Goal: Communication & Community: Share content

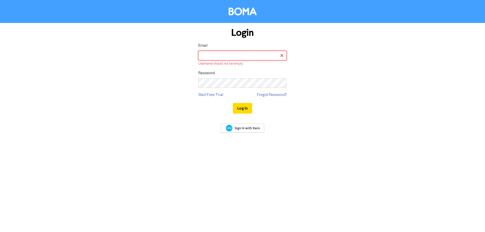
type input "[PERSON_NAME][EMAIL_ADDRESS][DOMAIN_NAME]"
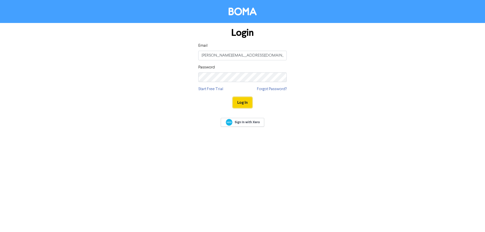
click at [241, 102] on button "Log In" at bounding box center [242, 102] width 19 height 11
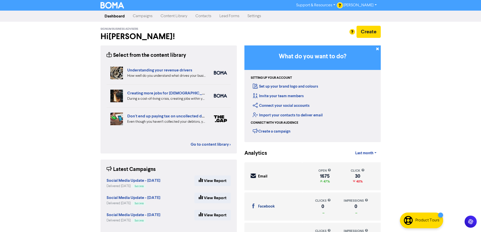
click at [146, 15] on link "Campaigns" at bounding box center [143, 16] width 28 height 10
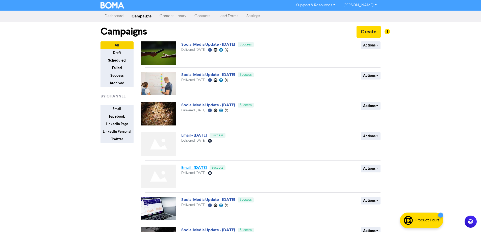
click at [199, 168] on link "Email - 11th Jul. 2025" at bounding box center [194, 167] width 26 height 5
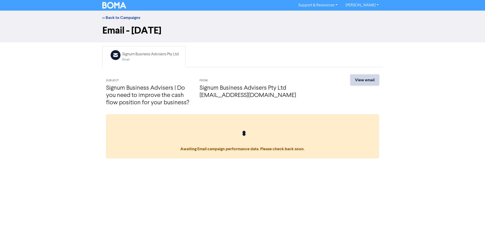
click at [360, 77] on link "View email" at bounding box center [365, 80] width 28 height 11
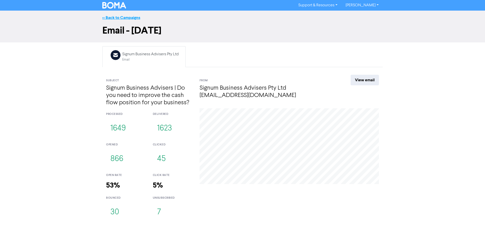
click at [115, 17] on link "<< Back to Campaigns" at bounding box center [121, 17] width 38 height 5
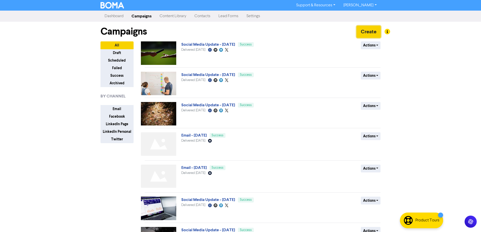
click at [369, 32] on button "Create" at bounding box center [369, 32] width 24 height 12
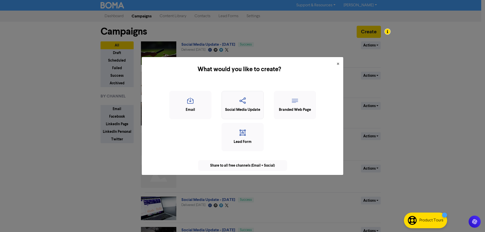
click at [245, 109] on div "Social Media Update" at bounding box center [242, 110] width 37 height 6
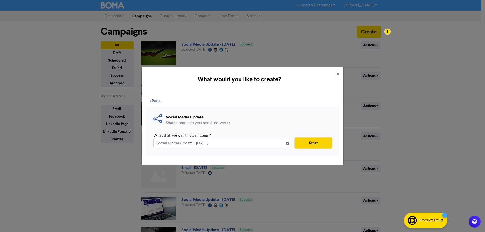
click at [310, 143] on button "Start" at bounding box center [313, 143] width 37 height 11
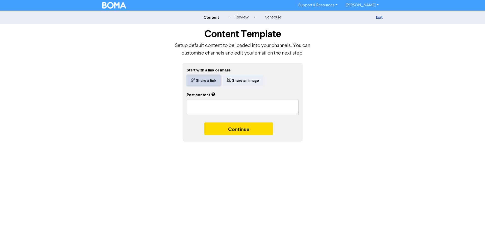
click at [206, 80] on button "Share a link" at bounding box center [204, 80] width 34 height 11
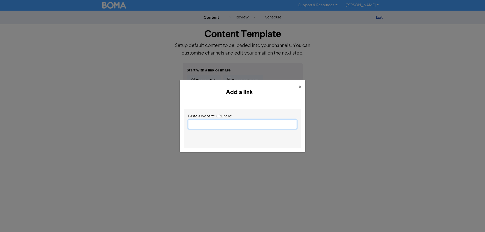
paste input "https://www.signumadvisers.com.au/news/what-makes-a-business-expense-tax-deduct…"
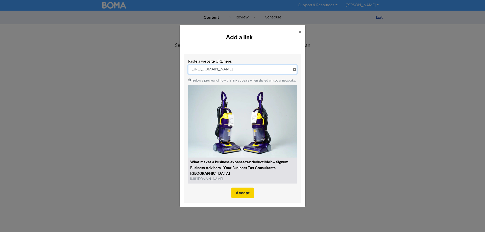
type input "https://www.signumadvisers.com.au/news/what-makes-a-business-expense-tax-deduct…"
click at [248, 194] on button "Accept" at bounding box center [242, 193] width 22 height 11
type textarea "x"
type textarea "You’re a business owner, so you’ll incur a fair number of business expenses ove…"
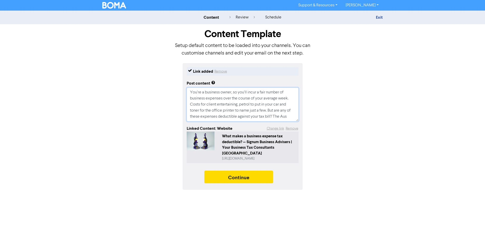
scroll to position [0, 0]
drag, startPoint x: 237, startPoint y: 118, endPoint x: 183, endPoint y: 74, distance: 70.1
click at [183, 74] on div "Link added Remove Post content You’re a business owner, so you’ll incur a fair …" at bounding box center [243, 126] width 120 height 127
paste textarea "The ATO recently published some ‘wild claims’ that business owners had tried to…"
type textarea "x"
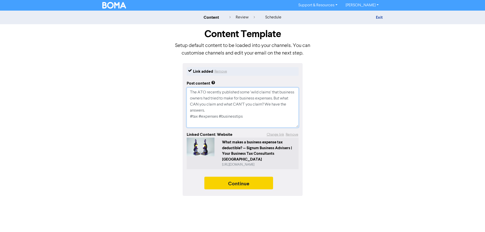
type textarea "The ATO recently published some ‘wild claims’ that business owners had tried to…"
click at [232, 178] on button "Continue" at bounding box center [238, 183] width 69 height 13
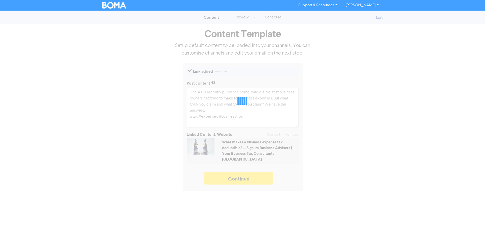
type textarea "x"
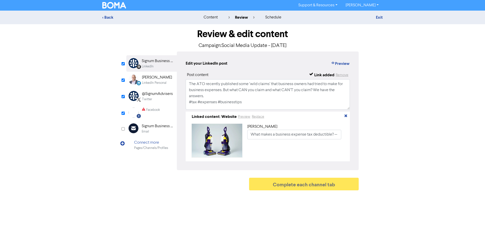
click at [157, 80] on div "James Attard" at bounding box center [157, 78] width 30 height 6
drag, startPoint x: 261, startPoint y: 99, endPoint x: 197, endPoint y: 90, distance: 64.3
click at [197, 90] on textarea "The ATO recently published some ‘wild claims’ that business owners had tried to…" at bounding box center [268, 94] width 164 height 30
click at [270, 107] on textarea "The ATO recently published some ‘wild claims’ that business owners had tried to…" at bounding box center [268, 94] width 164 height 30
drag, startPoint x: 246, startPoint y: 105, endPoint x: 188, endPoint y: 77, distance: 64.4
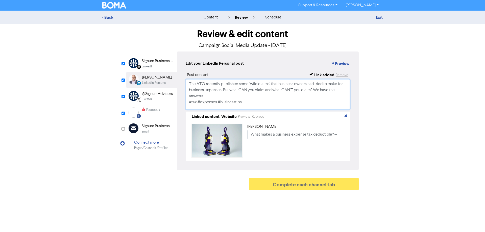
click at [188, 77] on div "Post content Link added Remove The ATO recently published some ‘wild claims’ th…" at bounding box center [268, 116] width 164 height 89
click at [168, 97] on div "@SignumAdvisers" at bounding box center [157, 94] width 31 height 6
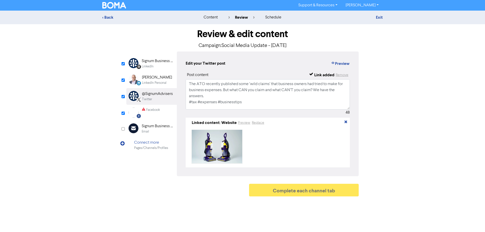
click at [159, 115] on div "Facebook" at bounding box center [151, 113] width 18 height 10
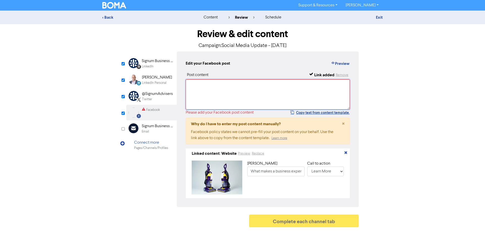
paste textarea "The ATO recently published some ‘wild claims’ that business owners had tried to…"
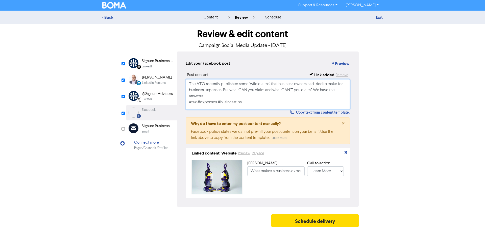
type textarea "The ATO recently published some ‘wild claims’ that business owners had tried to…"
click at [170, 80] on div "LinkedIn Personal Created with Sketch. James Attard LinkedIn Personal" at bounding box center [151, 80] width 51 height 16
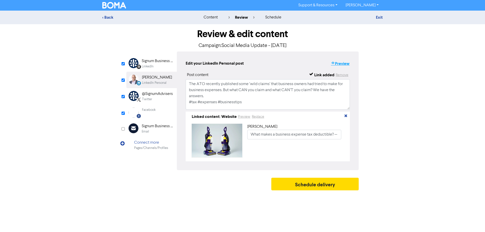
click at [342, 65] on button "Preview" at bounding box center [340, 63] width 19 height 7
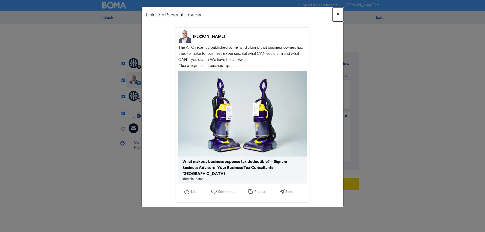
click at [338, 15] on span "×" at bounding box center [338, 15] width 3 height 8
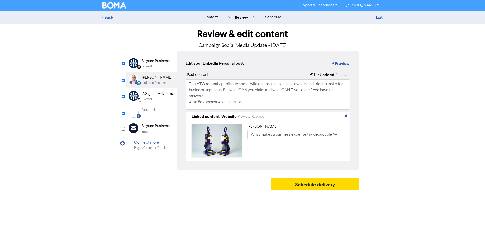
click at [154, 64] on div "LinkedIn" at bounding box center [158, 66] width 32 height 5
click at [156, 74] on div "LinkedIn Personal Created with Sketch. James Attard LinkedIn Personal" at bounding box center [151, 80] width 51 height 16
click at [300, 190] on button "Schedule delivery" at bounding box center [314, 184] width 87 height 13
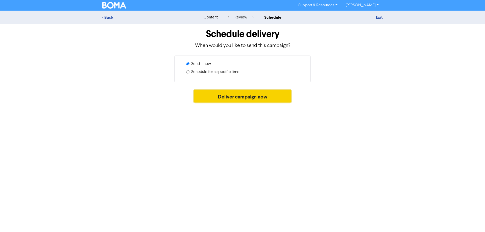
click at [228, 99] on button "Deliver campaign now" at bounding box center [242, 96] width 97 height 13
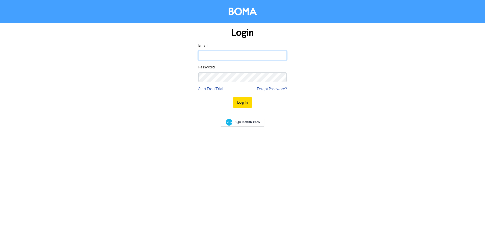
click at [217, 57] on input "email" at bounding box center [242, 56] width 88 height 10
click at [210, 53] on input "email" at bounding box center [242, 56] width 88 height 10
type input "[PERSON_NAME][EMAIL_ADDRESS][DOMAIN_NAME]"
click at [244, 102] on button "Log In" at bounding box center [242, 102] width 19 height 11
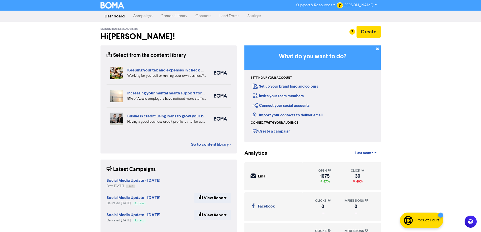
click at [165, 14] on link "Content Library" at bounding box center [174, 16] width 35 height 10
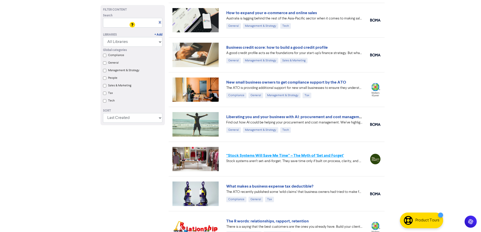
scroll to position [1142, 0]
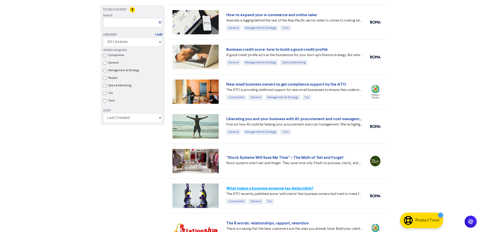
click at [264, 188] on link "What makes a business expense tax deductible?" at bounding box center [269, 188] width 87 height 5
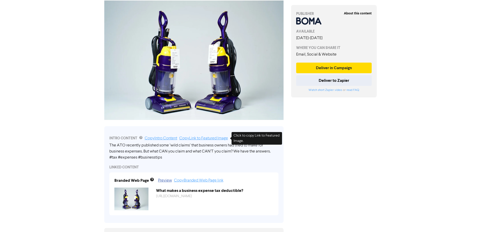
scroll to position [76, 0]
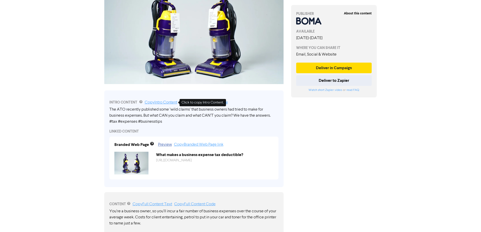
click at [167, 103] on link "Copy Intro Content" at bounding box center [161, 103] width 33 height 4
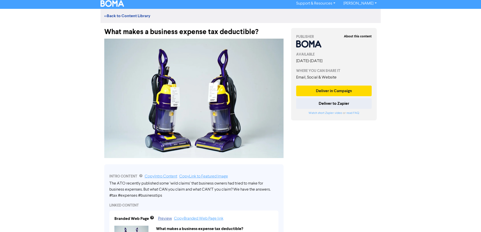
scroll to position [0, 0]
